Goal: Information Seeking & Learning: Learn about a topic

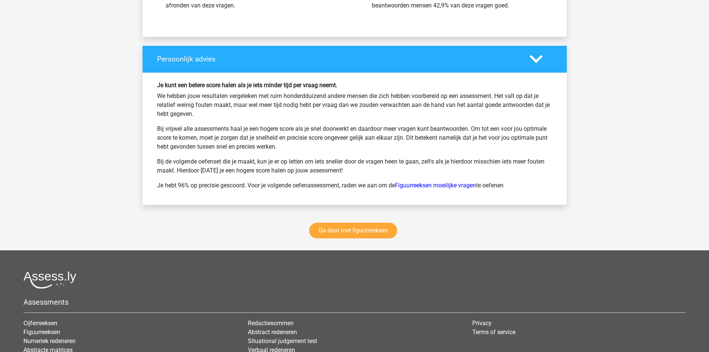
scroll to position [5672, 0]
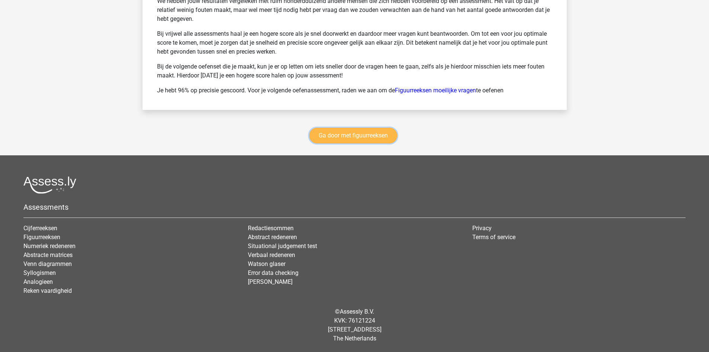
click at [348, 136] on link "Ga door met figuurreeksen" at bounding box center [353, 136] width 88 height 16
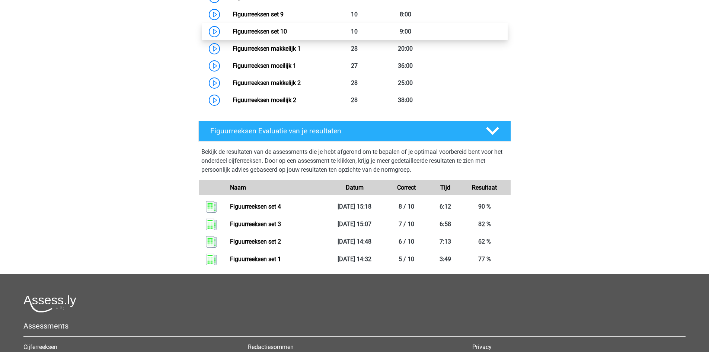
scroll to position [398, 0]
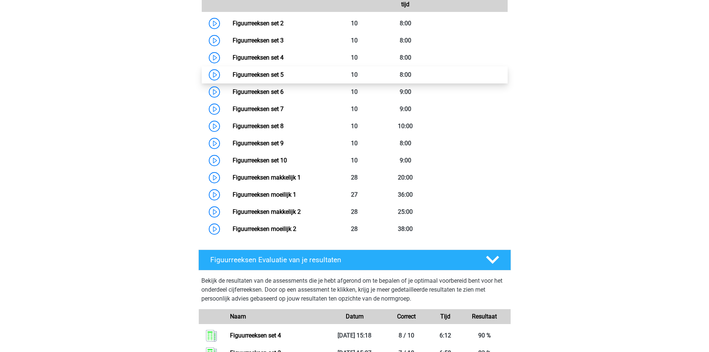
click at [233, 76] on link "Figuurreeksen set 5" at bounding box center [258, 74] width 51 height 7
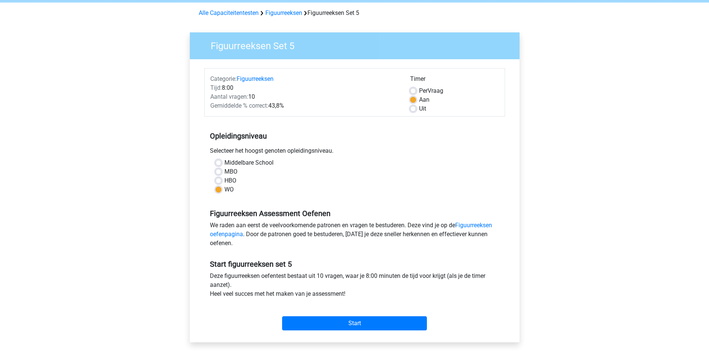
scroll to position [74, 0]
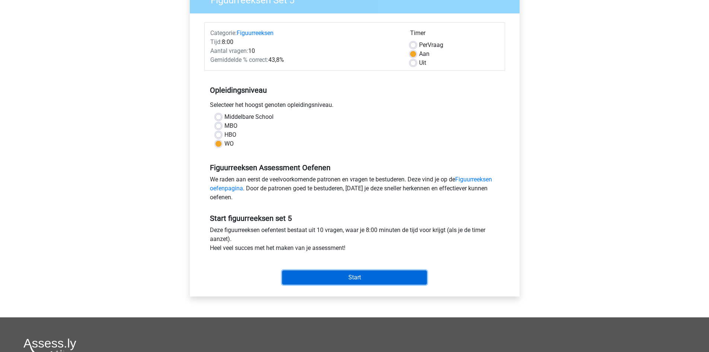
click at [380, 278] on input "Start" at bounding box center [354, 277] width 145 height 14
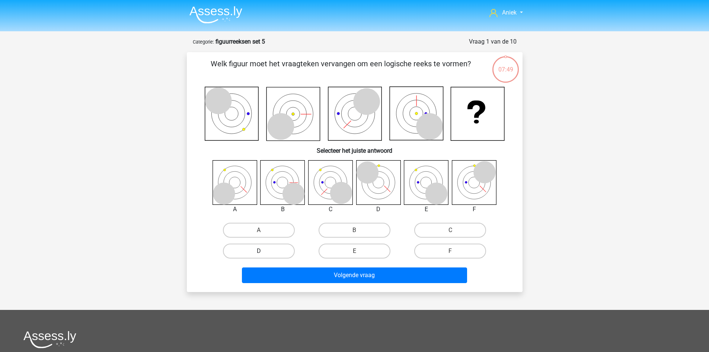
click at [270, 249] on label "D" at bounding box center [259, 251] width 72 height 15
click at [264, 251] on input "D" at bounding box center [261, 253] width 5 height 5
radio input "true"
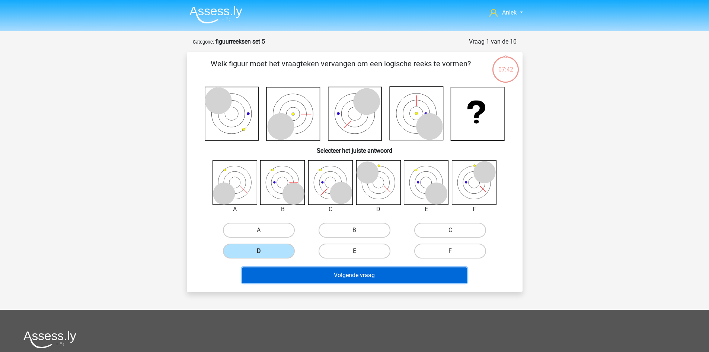
click at [301, 275] on button "Volgende vraag" at bounding box center [354, 275] width 225 height 16
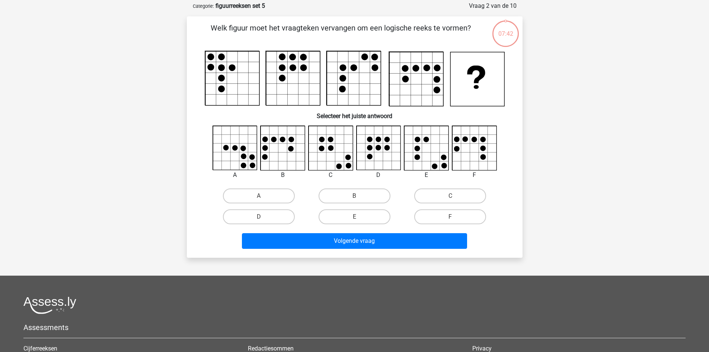
scroll to position [37, 0]
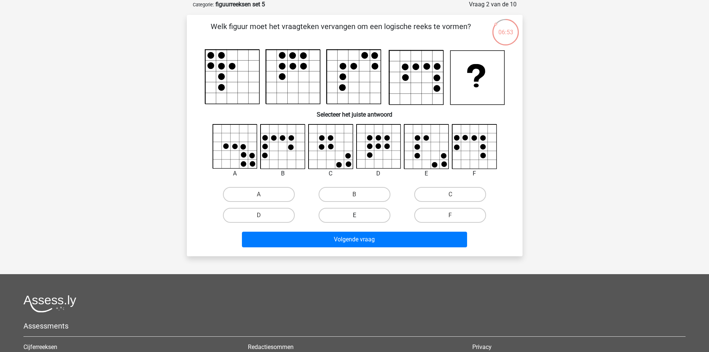
click at [353, 213] on label "E" at bounding box center [355, 215] width 72 height 15
click at [355, 215] on input "E" at bounding box center [357, 217] width 5 height 5
radio input "true"
click at [363, 229] on div "Volgende vraag" at bounding box center [355, 238] width 312 height 25
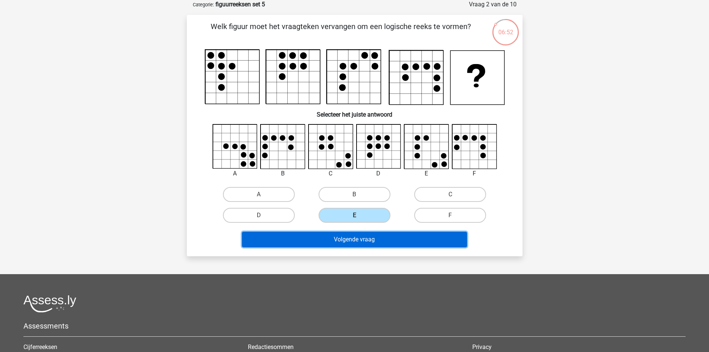
click at [363, 236] on button "Volgende vraag" at bounding box center [354, 240] width 225 height 16
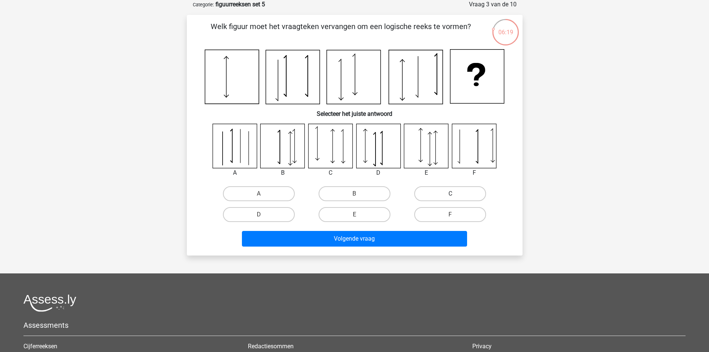
click at [467, 190] on label "C" at bounding box center [450, 193] width 72 height 15
click at [455, 194] on input "C" at bounding box center [453, 196] width 5 height 5
radio input "true"
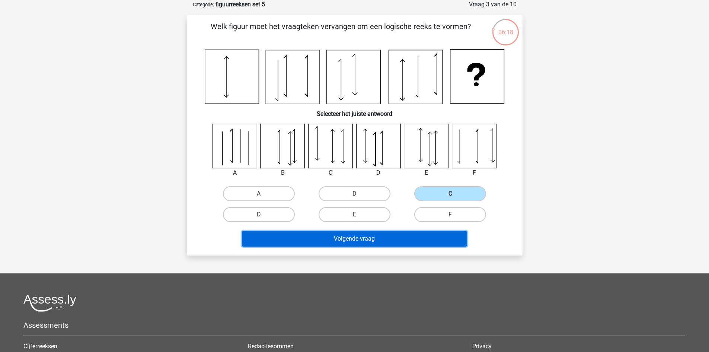
click at [423, 238] on button "Volgende vraag" at bounding box center [354, 239] width 225 height 16
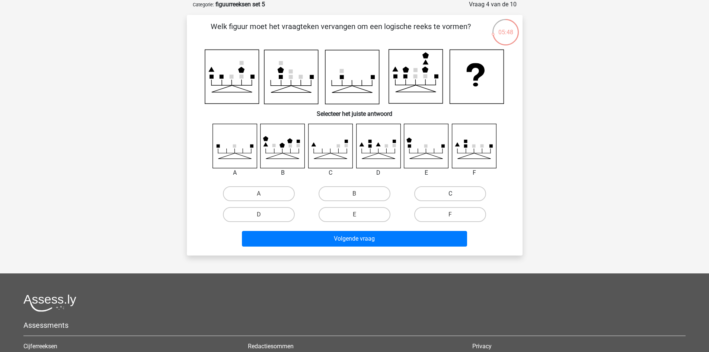
click at [460, 193] on label "C" at bounding box center [450, 193] width 72 height 15
click at [455, 194] on input "C" at bounding box center [453, 196] width 5 height 5
radio input "true"
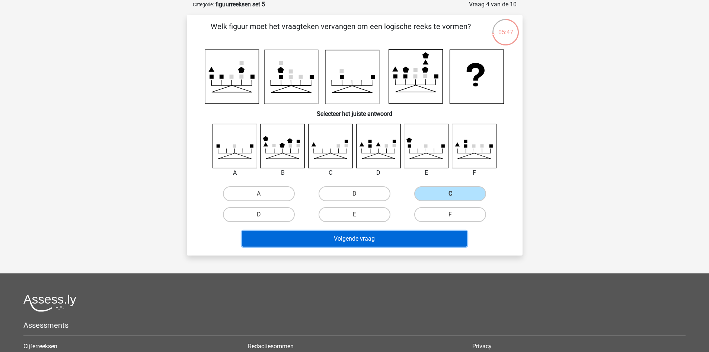
click at [427, 237] on button "Volgende vraag" at bounding box center [354, 239] width 225 height 16
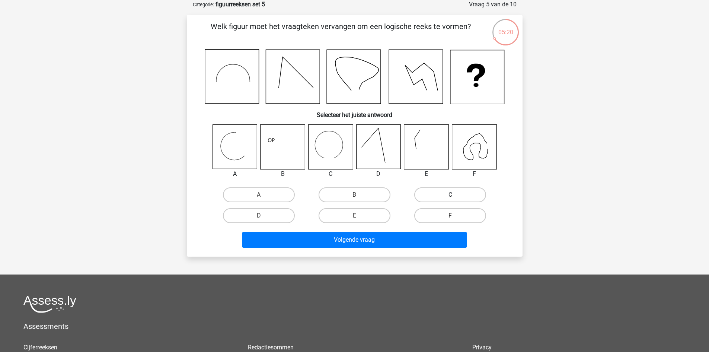
click at [429, 194] on label "C" at bounding box center [450, 194] width 72 height 15
click at [451, 195] on input "C" at bounding box center [453, 197] width 5 height 5
radio input "true"
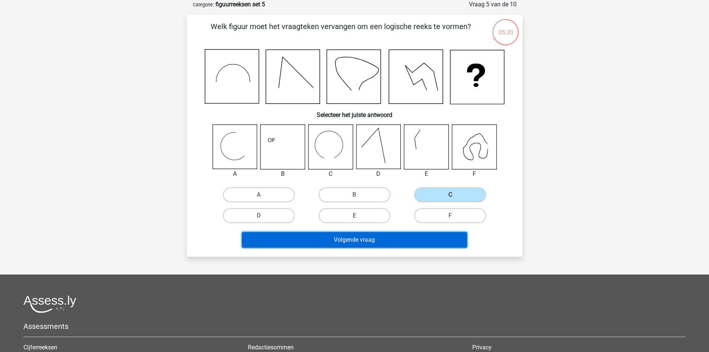
click at [414, 234] on button "Volgende vraag" at bounding box center [354, 240] width 225 height 16
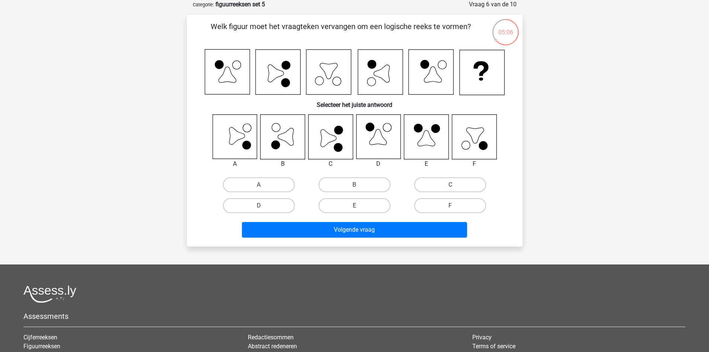
drag, startPoint x: 452, startPoint y: 193, endPoint x: 455, endPoint y: 187, distance: 6.2
click at [452, 192] on div "C" at bounding box center [451, 184] width 96 height 21
click at [455, 187] on input "C" at bounding box center [453, 187] width 5 height 5
radio input "true"
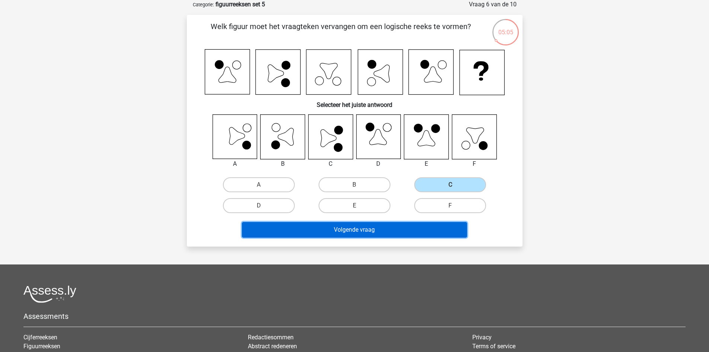
click at [366, 233] on button "Volgende vraag" at bounding box center [354, 230] width 225 height 16
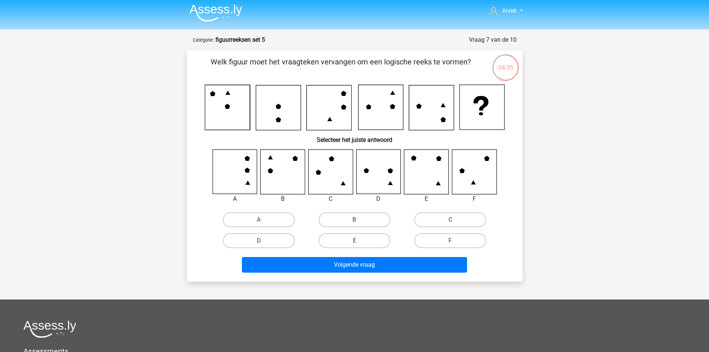
scroll to position [0, 0]
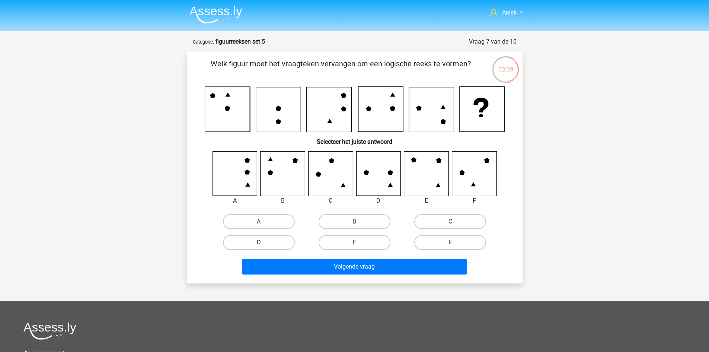
click at [263, 240] on label "D" at bounding box center [259, 242] width 72 height 15
click at [263, 242] on input "D" at bounding box center [261, 244] width 5 height 5
radio input "true"
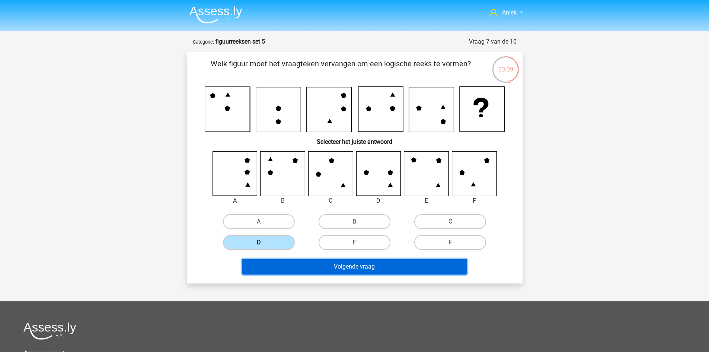
click at [290, 268] on button "Volgende vraag" at bounding box center [354, 267] width 225 height 16
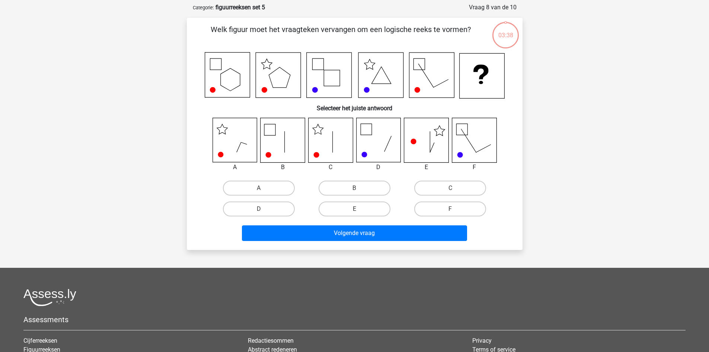
scroll to position [37, 0]
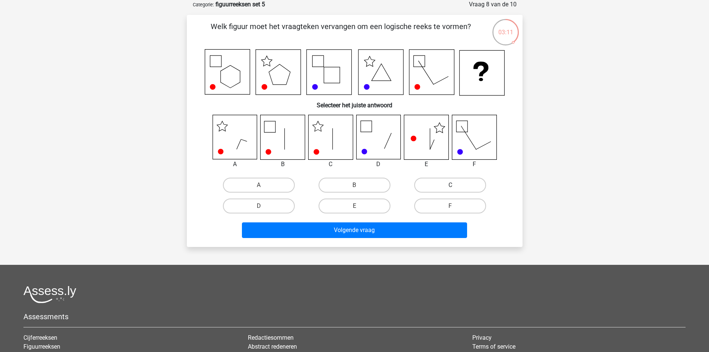
click at [456, 184] on label "C" at bounding box center [450, 185] width 72 height 15
click at [455, 185] on input "C" at bounding box center [453, 187] width 5 height 5
radio input "true"
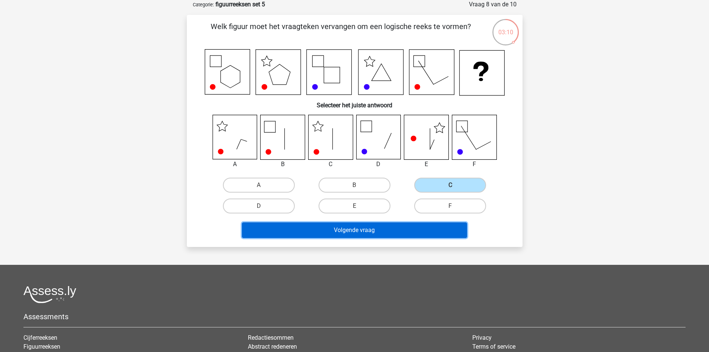
click at [379, 226] on button "Volgende vraag" at bounding box center [354, 230] width 225 height 16
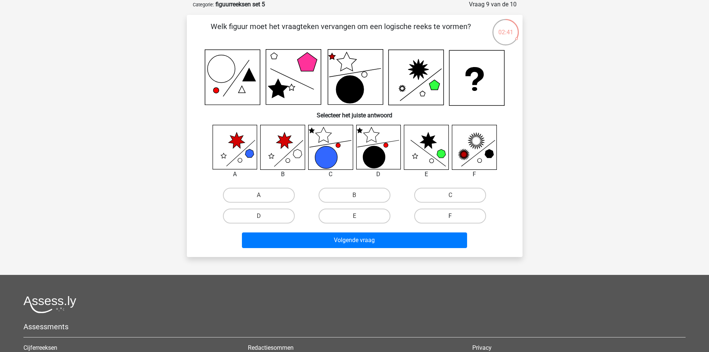
click at [438, 219] on label "F" at bounding box center [450, 216] width 72 height 15
click at [451, 219] on input "F" at bounding box center [453, 218] width 5 height 5
radio input "true"
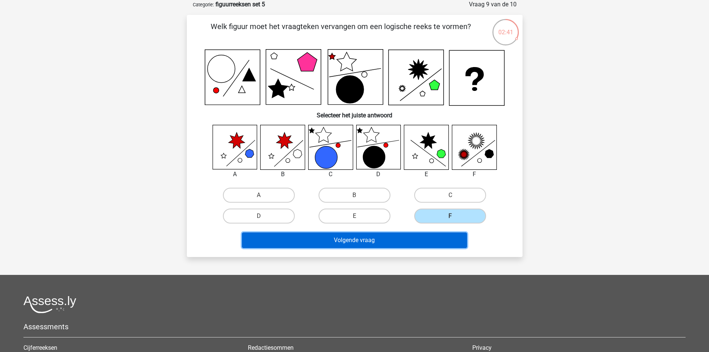
click at [431, 241] on button "Volgende vraag" at bounding box center [354, 240] width 225 height 16
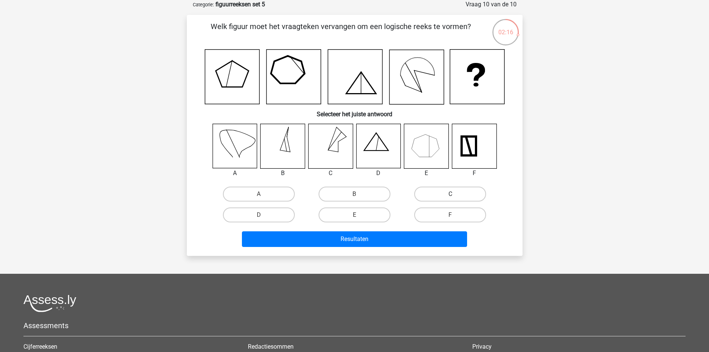
click at [433, 191] on label "C" at bounding box center [450, 194] width 72 height 15
click at [451, 194] on input "C" at bounding box center [453, 196] width 5 height 5
radio input "true"
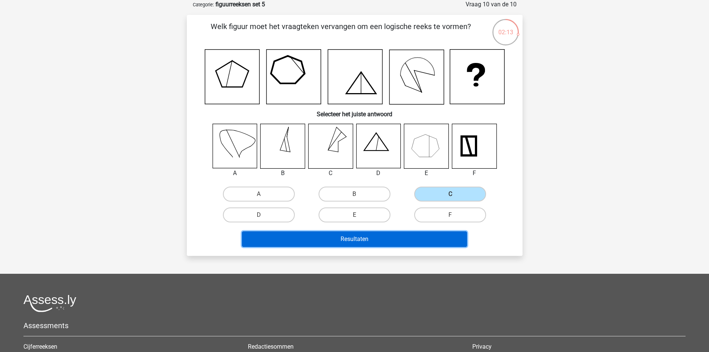
click at [293, 236] on button "Resultaten" at bounding box center [354, 239] width 225 height 16
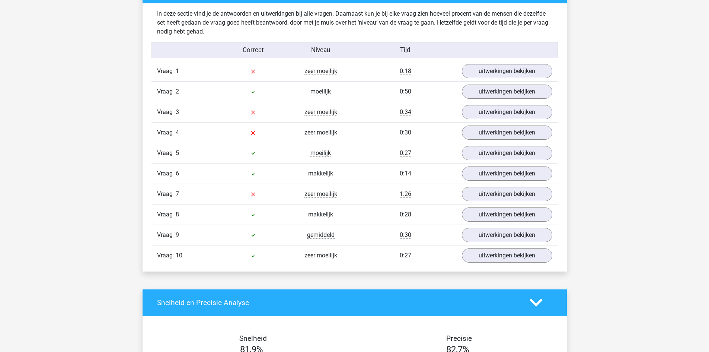
scroll to position [484, 0]
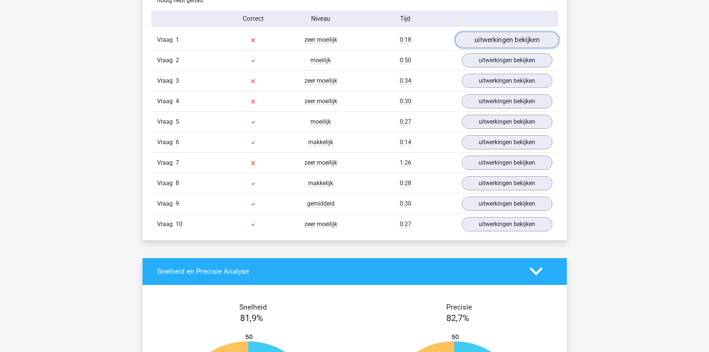
click at [475, 39] on link "uitwerkingen bekijken" at bounding box center [507, 40] width 104 height 16
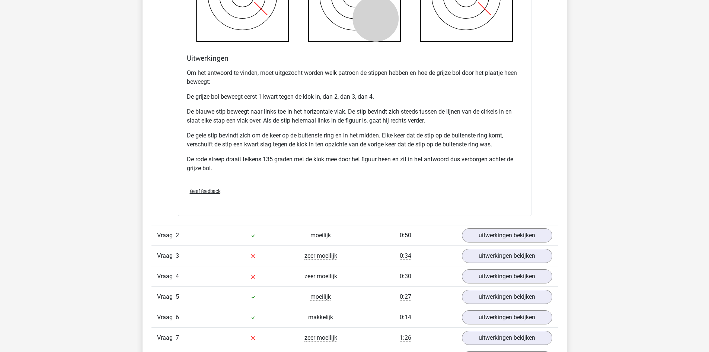
scroll to position [819, 0]
drag, startPoint x: 377, startPoint y: 234, endPoint x: 413, endPoint y: 230, distance: 36.0
click at [377, 233] on div "0:50" at bounding box center [406, 235] width 102 height 9
click at [481, 233] on link "uitwerkingen bekijken" at bounding box center [507, 235] width 104 height 16
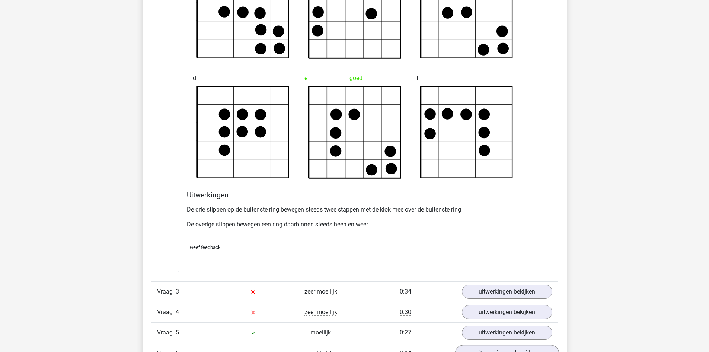
scroll to position [1303, 0]
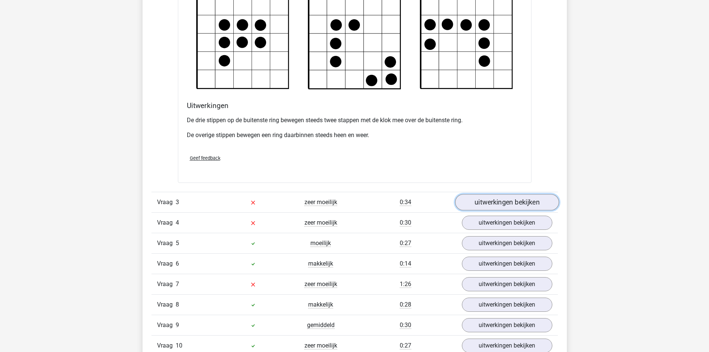
click at [496, 206] on link "uitwerkingen bekijken" at bounding box center [507, 202] width 104 height 16
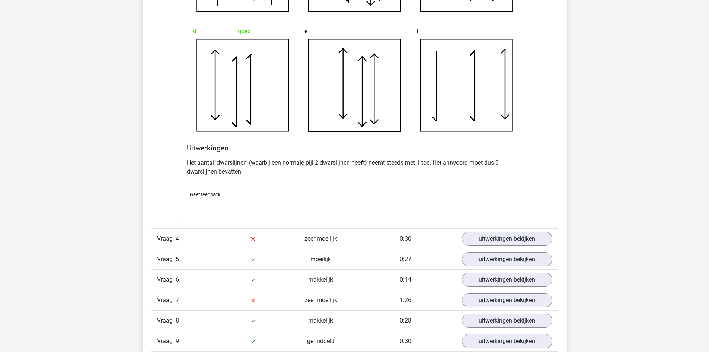
scroll to position [1788, 0]
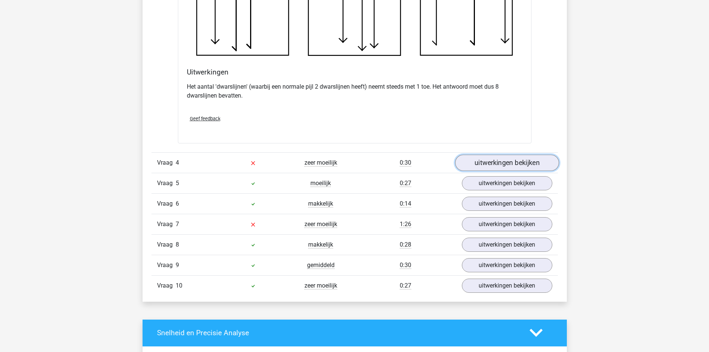
click at [494, 167] on link "uitwerkingen bekijken" at bounding box center [507, 163] width 104 height 16
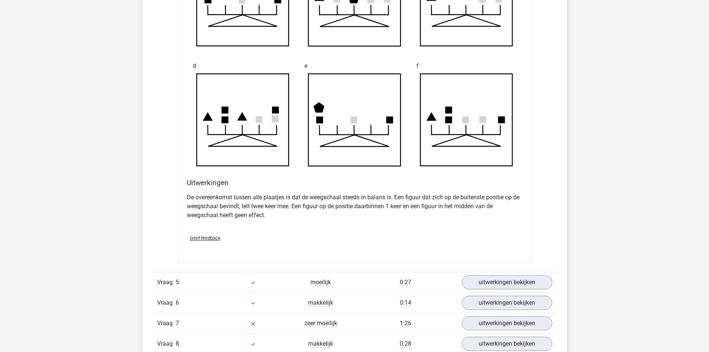
scroll to position [2197, 0]
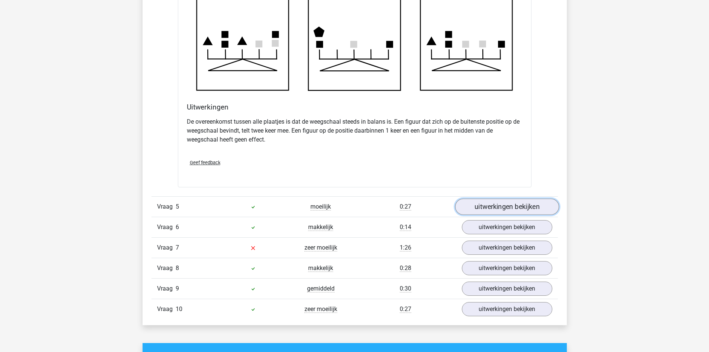
click at [486, 204] on link "uitwerkingen bekijken" at bounding box center [507, 206] width 104 height 16
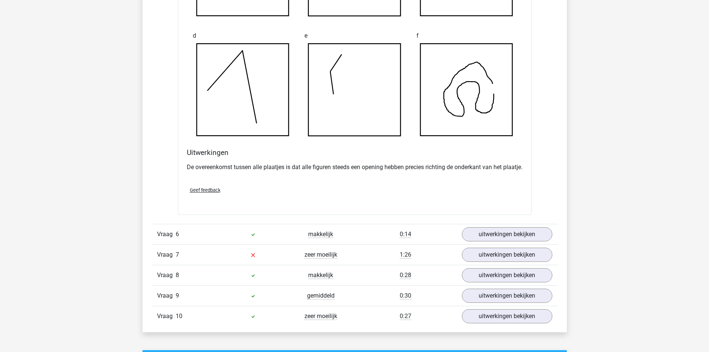
scroll to position [2607, 0]
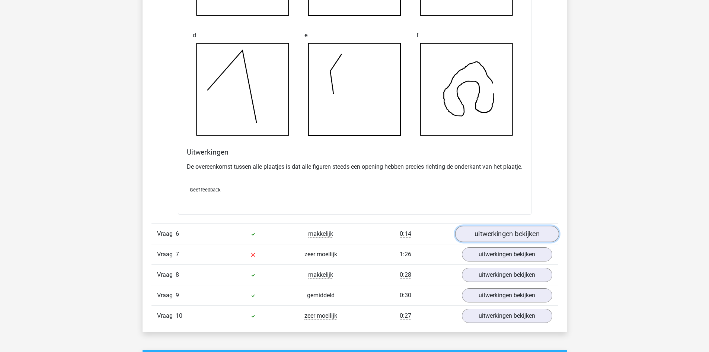
click at [498, 242] on link "uitwerkingen bekijken" at bounding box center [507, 234] width 104 height 16
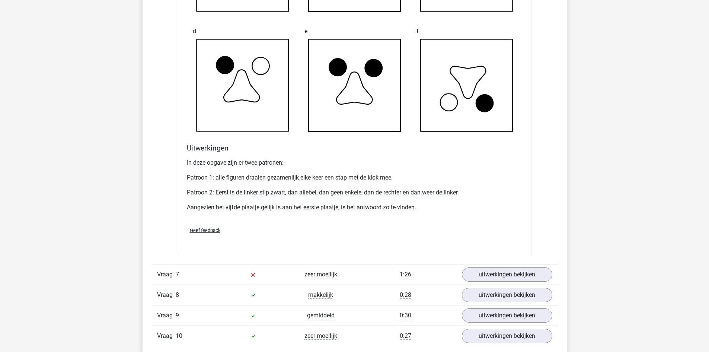
scroll to position [3128, 0]
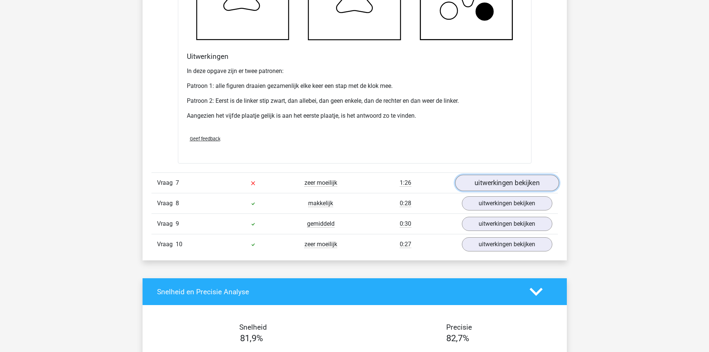
click at [502, 188] on link "uitwerkingen bekijken" at bounding box center [507, 183] width 104 height 16
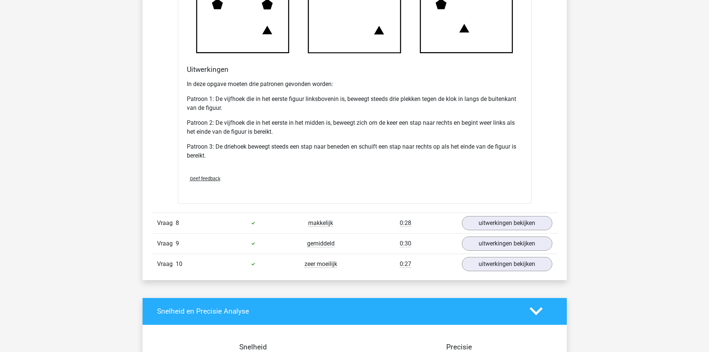
scroll to position [3612, 0]
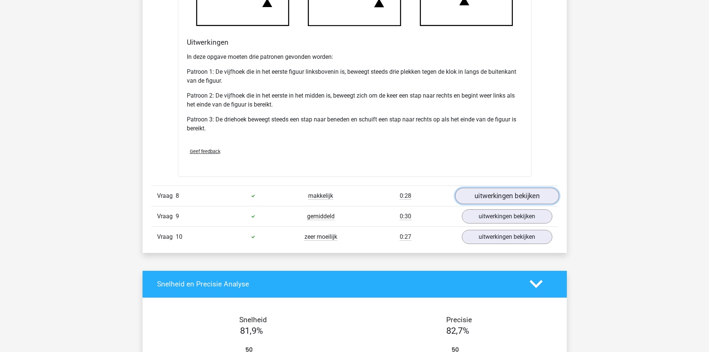
click at [521, 204] on link "uitwerkingen bekijken" at bounding box center [507, 196] width 104 height 16
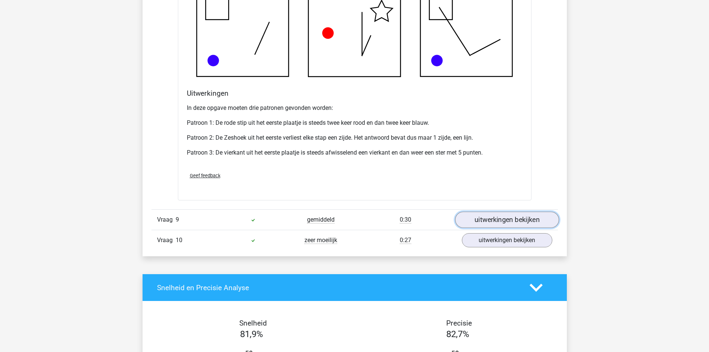
click at [504, 225] on link "uitwerkingen bekijken" at bounding box center [507, 220] width 104 height 16
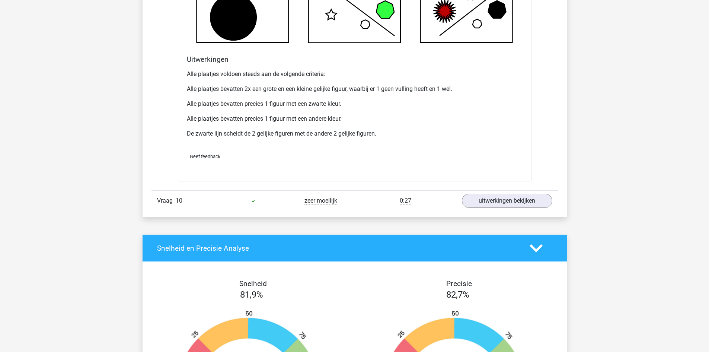
scroll to position [4618, 0]
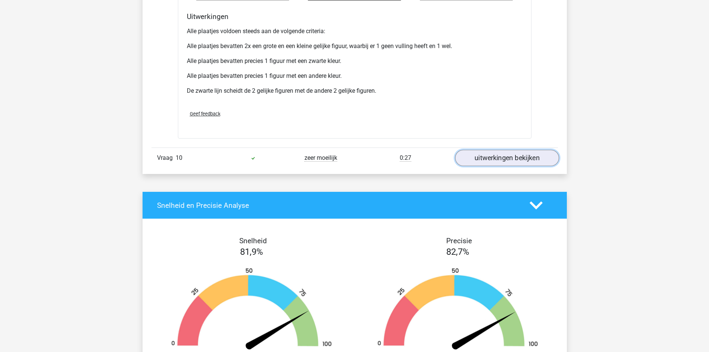
click at [528, 163] on link "uitwerkingen bekijken" at bounding box center [507, 158] width 104 height 16
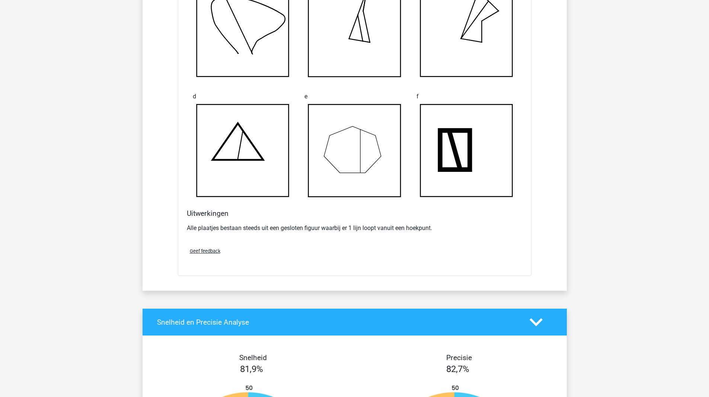
scroll to position [4916, 0]
